Goal: Task Accomplishment & Management: Manage account settings

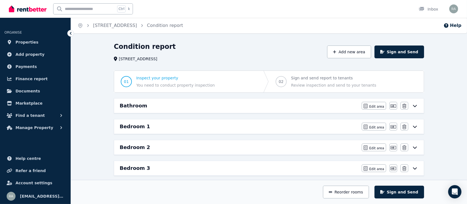
click at [141, 127] on h6 "Bedroom 1" at bounding box center [135, 127] width 30 height 8
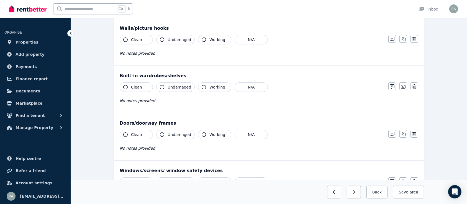
scroll to position [68, 0]
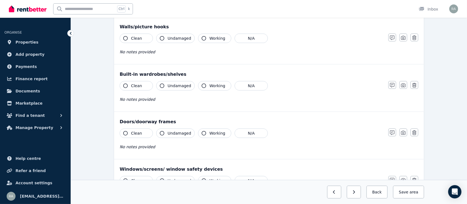
click at [128, 84] on button "Clean" at bounding box center [136, 85] width 33 height 9
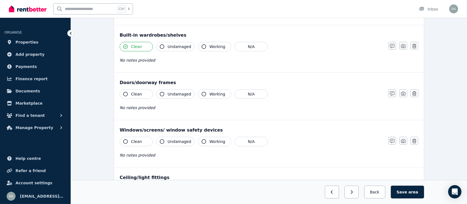
scroll to position [109, 0]
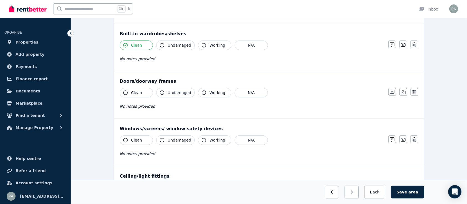
click at [124, 91] on icon "button" at bounding box center [125, 92] width 4 height 4
click at [126, 90] on icon "button" at bounding box center [125, 92] width 4 height 4
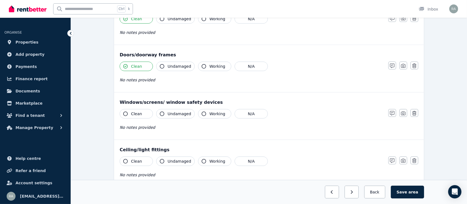
scroll to position [136, 0]
click at [126, 113] on icon "button" at bounding box center [125, 113] width 4 height 4
click at [164, 113] on button "Undamaged" at bounding box center [175, 112] width 39 height 9
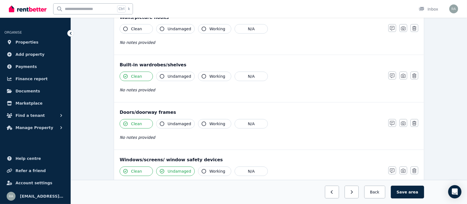
scroll to position [73, 0]
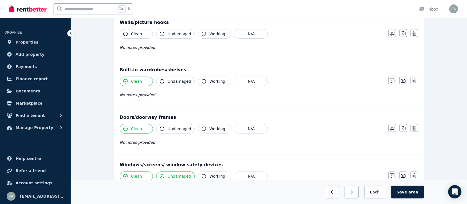
click at [164, 81] on icon "button" at bounding box center [162, 81] width 4 height 4
click at [202, 81] on icon "button" at bounding box center [204, 81] width 4 height 4
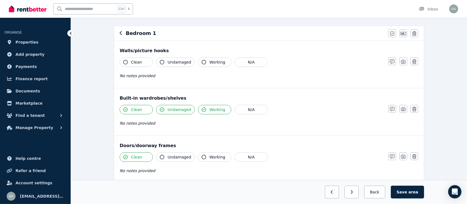
click at [163, 63] on icon "button" at bounding box center [162, 62] width 4 height 4
click at [202, 62] on icon "button" at bounding box center [204, 62] width 4 height 4
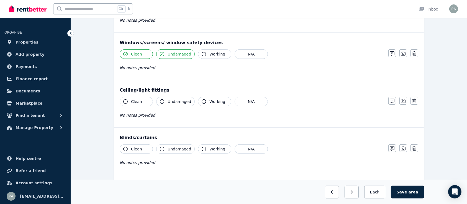
scroll to position [197, 0]
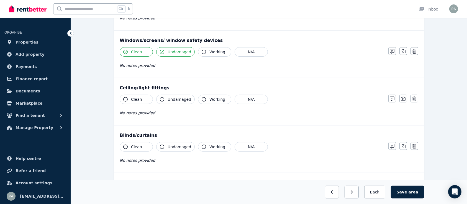
click at [124, 99] on icon "button" at bounding box center [125, 99] width 4 height 4
click at [161, 98] on icon "button" at bounding box center [162, 99] width 4 height 4
click at [202, 99] on icon "button" at bounding box center [204, 99] width 4 height 4
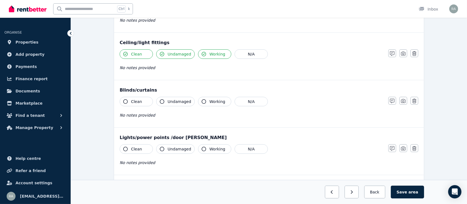
scroll to position [244, 0]
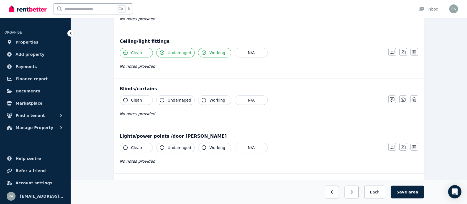
click at [126, 100] on icon "button" at bounding box center [125, 100] width 4 height 4
click at [163, 98] on icon "button" at bounding box center [162, 100] width 4 height 4
click at [202, 100] on icon "button" at bounding box center [204, 100] width 4 height 4
click at [124, 146] on icon "button" at bounding box center [125, 147] width 4 height 4
click at [164, 144] on button "Undamaged" at bounding box center [175, 147] width 39 height 9
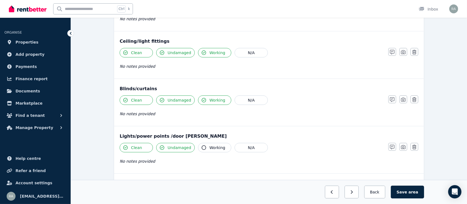
click at [203, 146] on icon "button" at bounding box center [204, 147] width 4 height 4
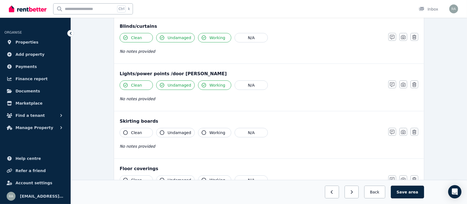
scroll to position [322, 0]
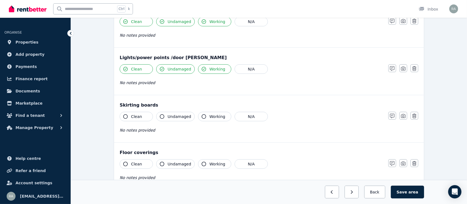
click at [123, 116] on icon "button" at bounding box center [125, 116] width 4 height 4
click at [161, 116] on icon "button" at bounding box center [162, 116] width 4 height 4
click at [202, 116] on icon "button" at bounding box center [204, 116] width 4 height 4
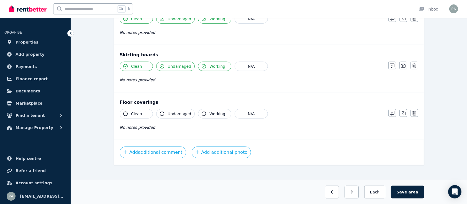
scroll to position [376, 0]
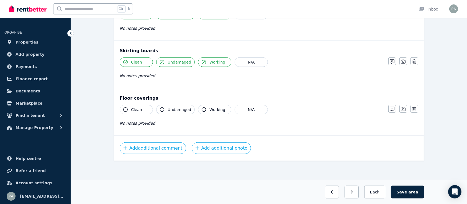
click at [124, 109] on icon "button" at bounding box center [125, 109] width 4 height 4
click at [160, 107] on button "Undamaged" at bounding box center [175, 109] width 39 height 9
click at [202, 109] on icon "button" at bounding box center [204, 109] width 4 height 4
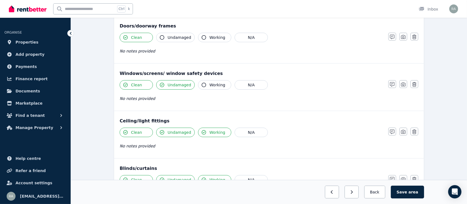
scroll to position [0, 0]
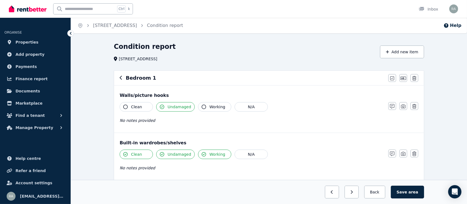
click at [121, 75] on icon "button" at bounding box center [121, 77] width 3 height 4
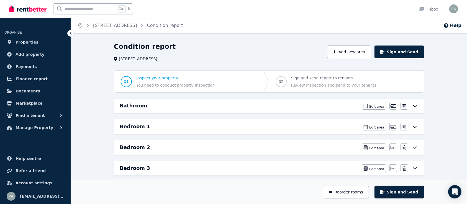
click at [156, 147] on div "Bedroom 2" at bounding box center [239, 147] width 239 height 8
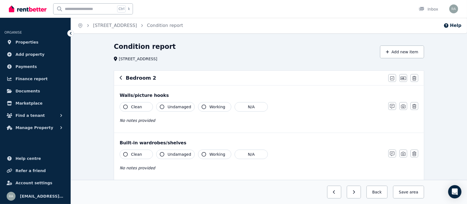
click at [124, 108] on icon "button" at bounding box center [125, 106] width 4 height 4
click at [162, 106] on icon "button" at bounding box center [162, 106] width 4 height 4
click at [202, 106] on icon "button" at bounding box center [204, 106] width 4 height 4
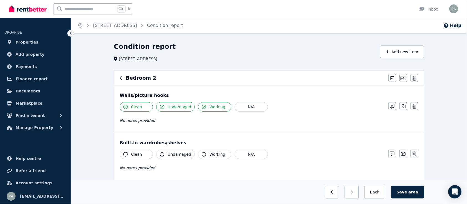
click at [126, 151] on button "Clean" at bounding box center [136, 153] width 33 height 9
click at [162, 153] on icon "button" at bounding box center [162, 154] width 4 height 4
click at [202, 154] on icon "button" at bounding box center [204, 154] width 4 height 4
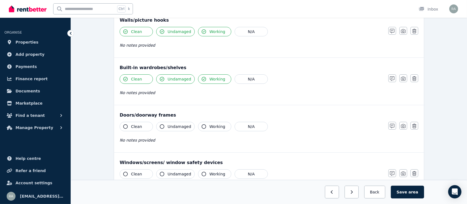
scroll to position [86, 0]
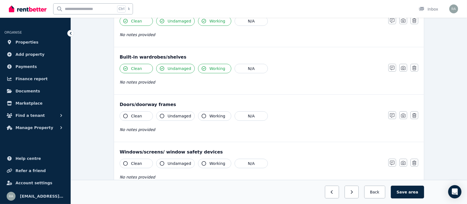
click at [128, 114] on button "Clean" at bounding box center [136, 115] width 33 height 9
click at [165, 114] on button "Undamaged" at bounding box center [175, 115] width 39 height 9
click at [202, 116] on icon "button" at bounding box center [204, 116] width 4 height 4
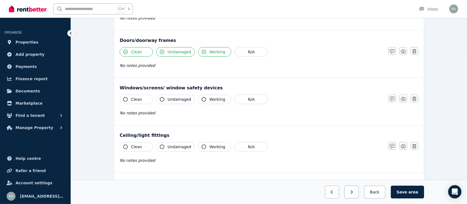
scroll to position [150, 0]
click at [126, 99] on icon "button" at bounding box center [125, 99] width 4 height 4
click at [164, 97] on icon "button" at bounding box center [162, 99] width 4 height 4
click at [202, 97] on icon "button" at bounding box center [204, 99] width 4 height 4
click at [124, 148] on button "Clean" at bounding box center [136, 146] width 33 height 9
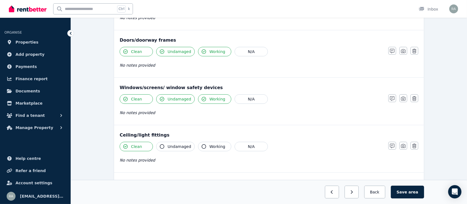
click at [161, 147] on icon "button" at bounding box center [162, 146] width 4 height 4
click at [202, 144] on icon "button" at bounding box center [204, 146] width 4 height 4
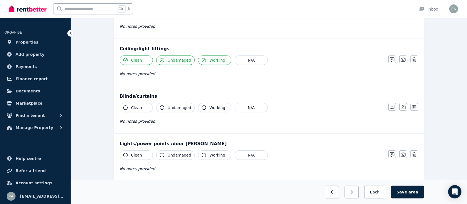
scroll to position [236, 0]
click at [123, 108] on button "Clean" at bounding box center [136, 107] width 33 height 9
click at [162, 106] on icon "button" at bounding box center [162, 107] width 4 height 4
click at [203, 106] on icon "button" at bounding box center [204, 107] width 4 height 4
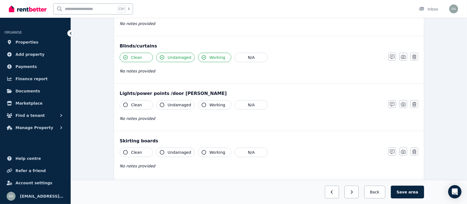
scroll to position [287, 0]
click at [124, 103] on icon "button" at bounding box center [125, 104] width 4 height 4
click at [162, 103] on icon "button" at bounding box center [162, 104] width 4 height 4
click at [205, 106] on button "Working" at bounding box center [214, 104] width 33 height 9
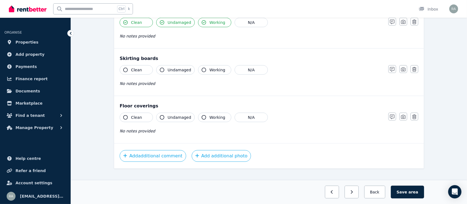
scroll to position [376, 0]
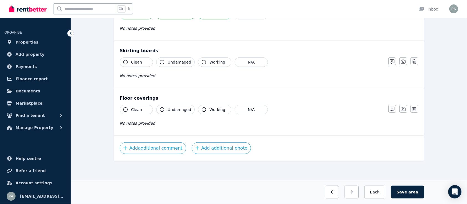
click at [125, 62] on icon "button" at bounding box center [125, 62] width 4 height 4
click at [161, 61] on icon "button" at bounding box center [162, 62] width 4 height 4
click at [202, 60] on icon "button" at bounding box center [204, 62] width 4 height 4
click at [125, 108] on icon "button" at bounding box center [125, 109] width 4 height 4
click at [160, 108] on icon "button" at bounding box center [162, 109] width 4 height 4
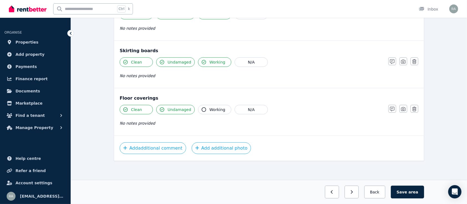
click at [203, 108] on button "Working" at bounding box center [214, 109] width 33 height 9
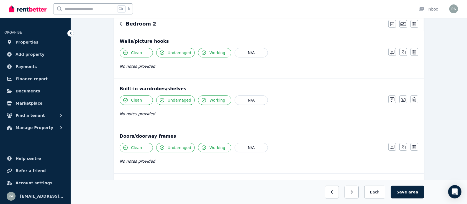
scroll to position [0, 0]
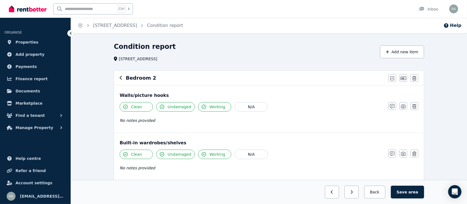
click at [121, 77] on icon "button" at bounding box center [121, 78] width 2 height 4
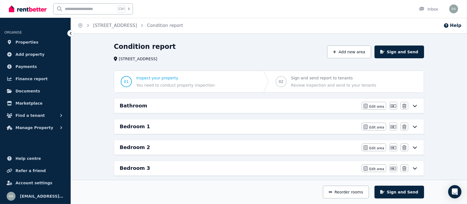
click at [144, 169] on h6 "Bedroom 3" at bounding box center [135, 168] width 30 height 8
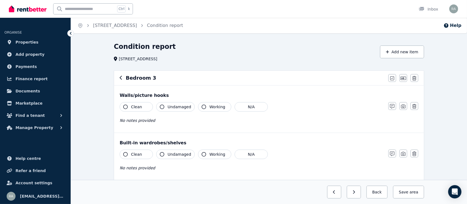
click at [126, 106] on icon "button" at bounding box center [125, 106] width 4 height 4
click at [204, 106] on button "Working" at bounding box center [214, 106] width 33 height 9
click at [125, 107] on icon "button" at bounding box center [125, 106] width 4 height 4
click at [126, 104] on icon "button" at bounding box center [125, 106] width 4 height 4
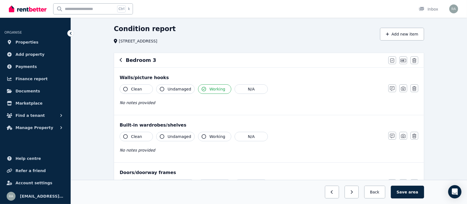
scroll to position [30, 0]
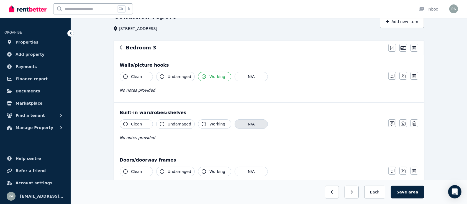
click at [244, 128] on button "N/A" at bounding box center [251, 123] width 33 height 9
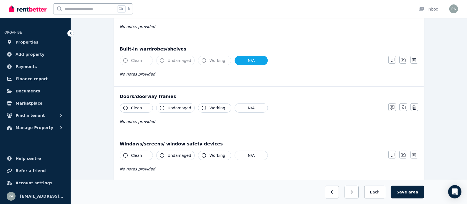
scroll to position [95, 0]
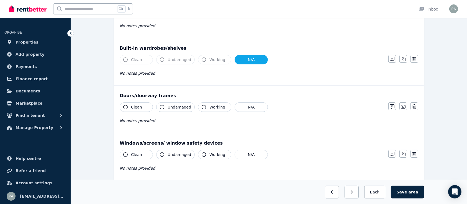
click at [126, 106] on icon "button" at bounding box center [125, 107] width 4 height 4
click at [164, 108] on icon "button" at bounding box center [162, 107] width 4 height 4
click at [202, 108] on icon "button" at bounding box center [204, 107] width 4 height 4
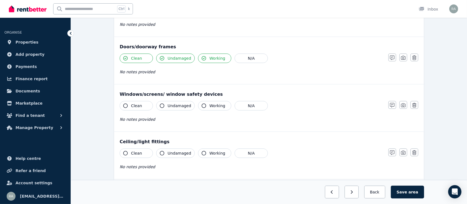
scroll to position [145, 0]
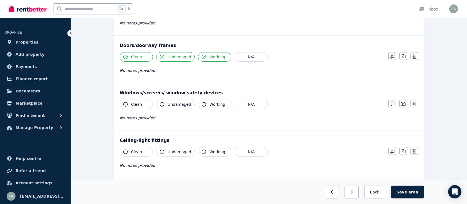
click at [126, 105] on icon "button" at bounding box center [125, 104] width 4 height 4
click at [162, 103] on icon "button" at bounding box center [162, 104] width 4 height 4
click at [202, 103] on icon "button" at bounding box center [204, 104] width 4 height 4
click at [123, 152] on button "Clean" at bounding box center [136, 151] width 33 height 9
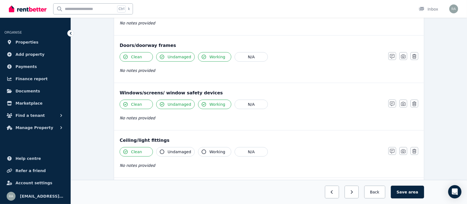
click at [162, 150] on icon "button" at bounding box center [162, 151] width 4 height 4
click at [202, 150] on icon "button" at bounding box center [204, 151] width 4 height 4
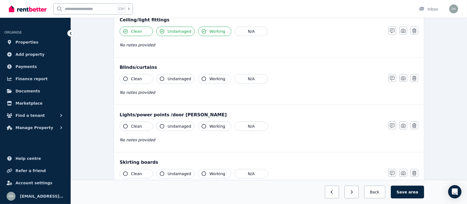
scroll to position [265, 0]
click at [126, 124] on icon "button" at bounding box center [125, 126] width 4 height 4
click at [166, 125] on button "Undamaged" at bounding box center [175, 125] width 39 height 9
click at [215, 128] on span "Working" at bounding box center [218, 126] width 16 height 6
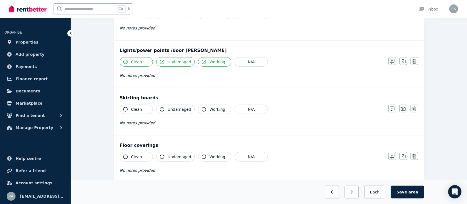
scroll to position [332, 0]
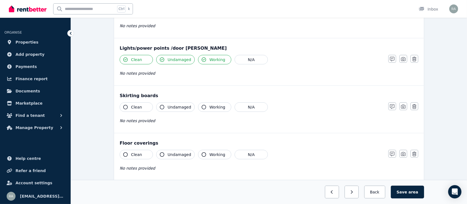
click at [137, 108] on span "Clean" at bounding box center [136, 107] width 11 height 6
click at [179, 107] on span "Undamaged" at bounding box center [180, 107] width 24 height 6
click at [210, 108] on span "Working" at bounding box center [218, 107] width 16 height 6
click at [142, 152] on button "Clean" at bounding box center [136, 154] width 33 height 9
click at [172, 152] on span "Undamaged" at bounding box center [180, 155] width 24 height 6
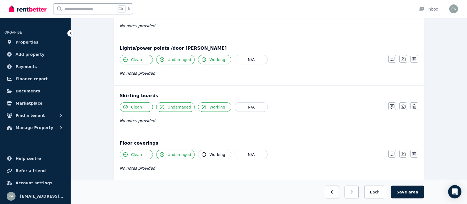
click at [210, 152] on span "Working" at bounding box center [218, 155] width 16 height 6
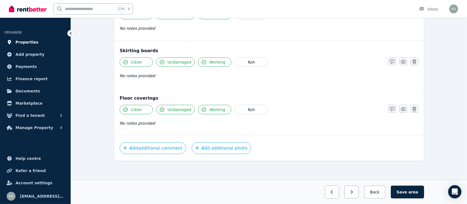
click at [29, 41] on span "Properties" at bounding box center [27, 42] width 23 height 7
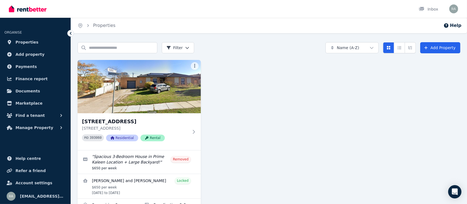
scroll to position [18, 0]
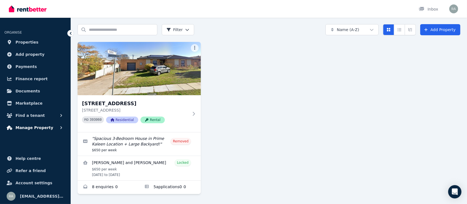
click at [37, 128] on span "Manage Property" at bounding box center [35, 127] width 38 height 7
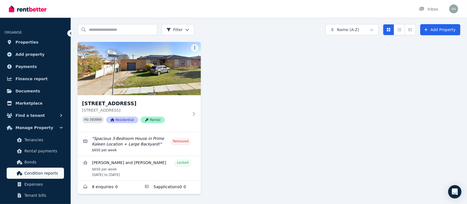
click at [43, 173] on span "Condition reports" at bounding box center [42, 173] width 37 height 7
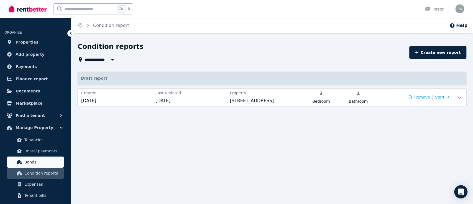
click at [33, 166] on link "Bonds" at bounding box center [35, 161] width 57 height 11
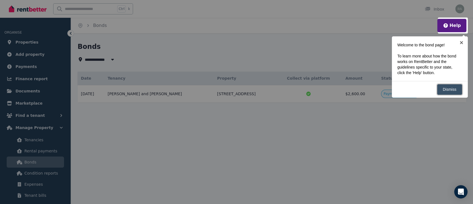
click at [452, 91] on link "Dismiss" at bounding box center [449, 89] width 25 height 11
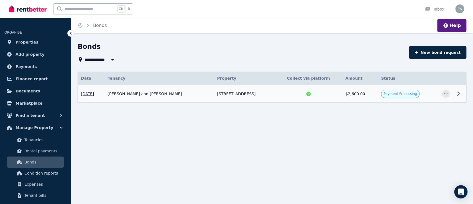
click at [457, 93] on icon at bounding box center [458, 93] width 7 height 7
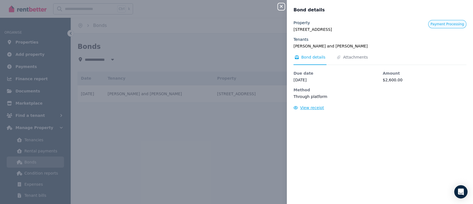
click at [309, 107] on span "View receipt" at bounding box center [312, 107] width 24 height 4
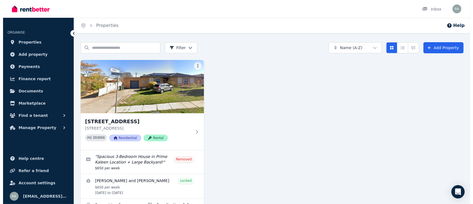
scroll to position [18, 0]
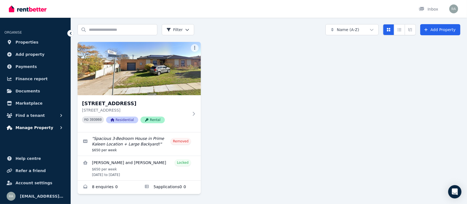
click at [61, 126] on icon "button" at bounding box center [61, 128] width 6 height 6
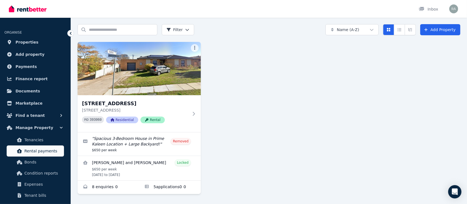
click at [45, 153] on span "Rental payments" at bounding box center [42, 150] width 37 height 7
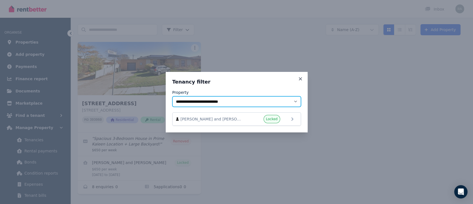
click at [294, 101] on select "**********" at bounding box center [236, 101] width 129 height 11
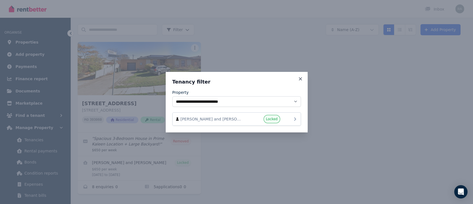
click at [295, 119] on icon at bounding box center [295, 118] width 2 height 3
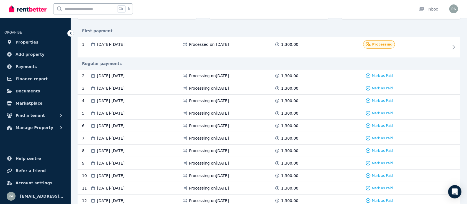
scroll to position [111, 0]
